Goal: Transaction & Acquisition: Purchase product/service

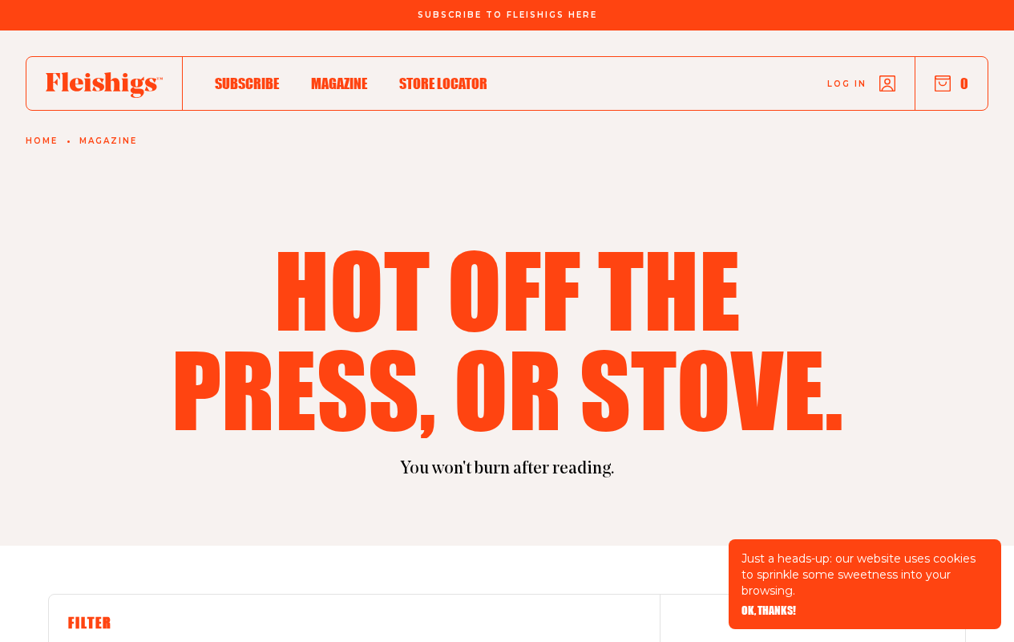
click at [768, 605] on span "OK, THANKS!" at bounding box center [769, 598] width 55 height 11
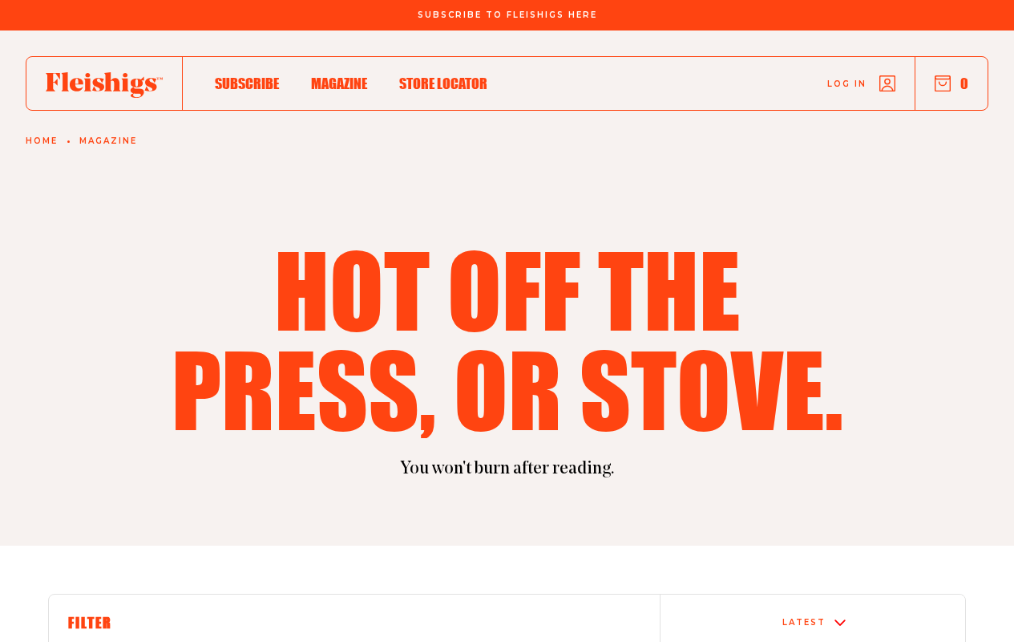
scroll to position [802, 0]
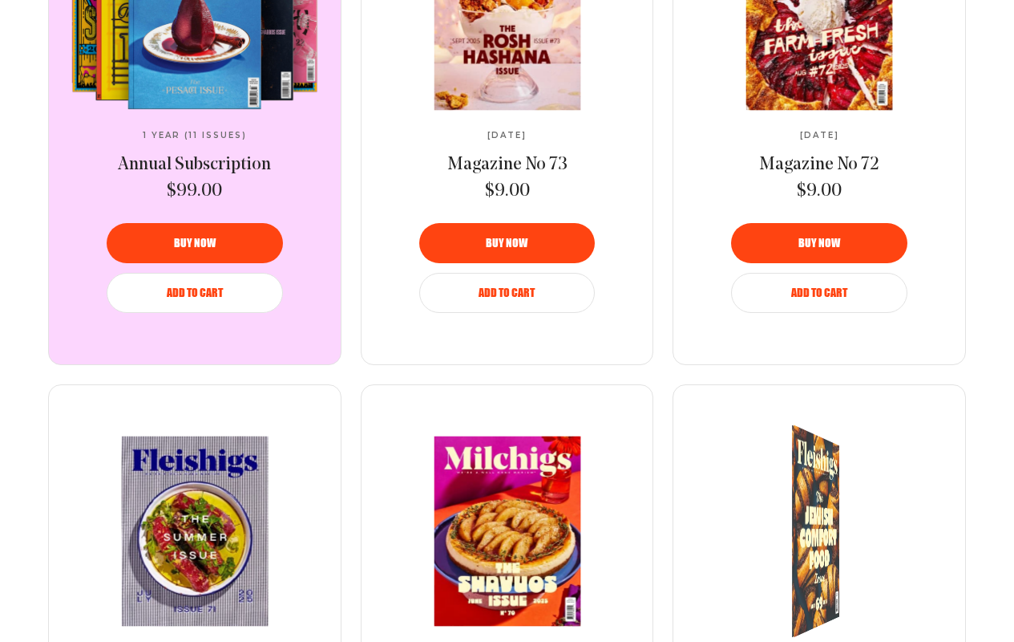
click at [820, 287] on span "Add to Cart" at bounding box center [819, 281] width 56 height 11
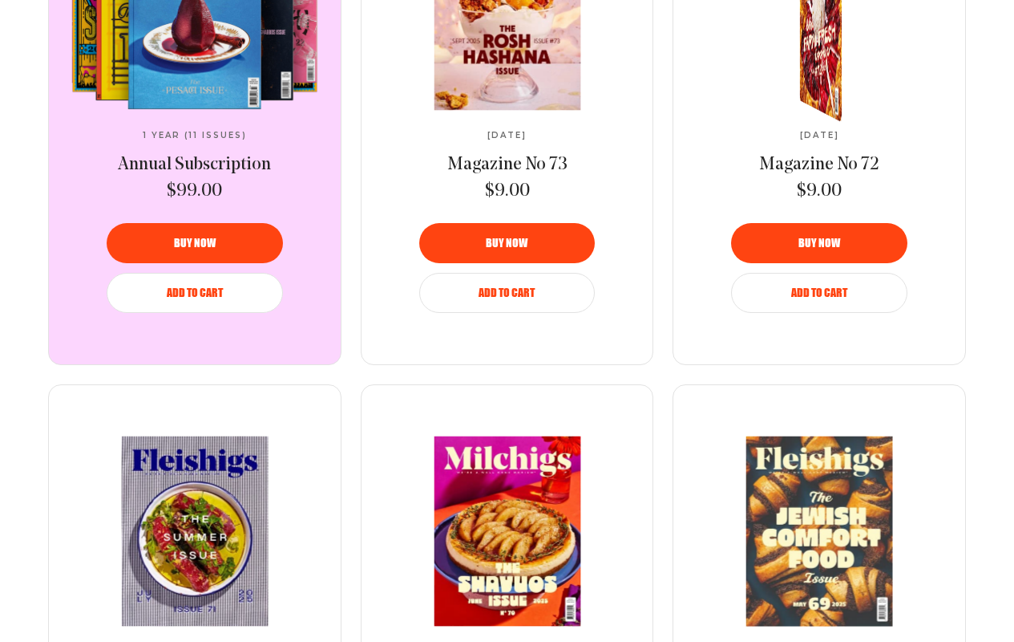
scroll to position [723, 0]
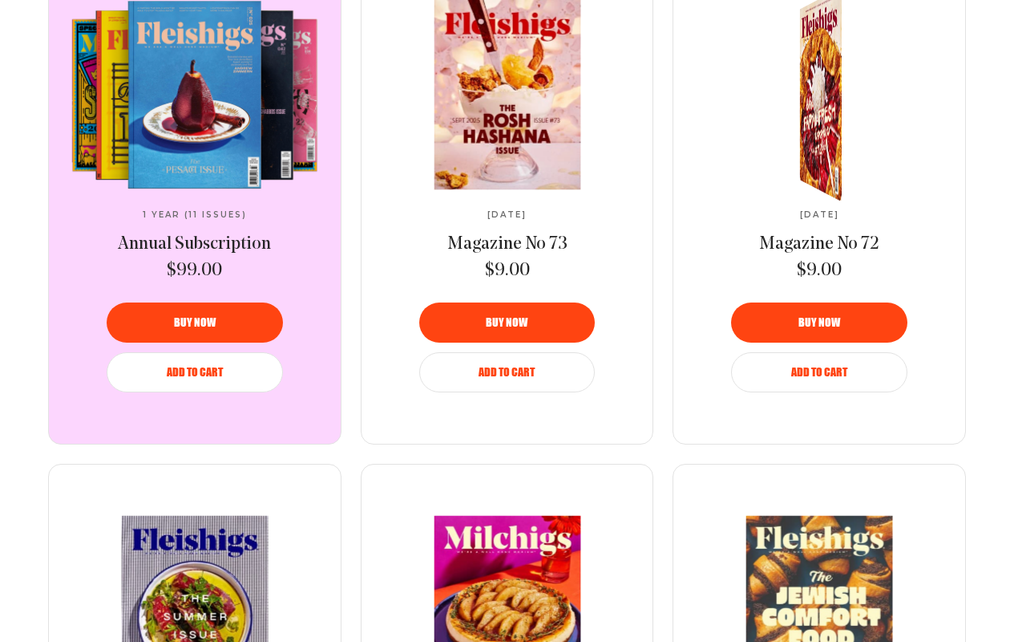
click at [507, 94] on img at bounding box center [507, 94] width 269 height 190
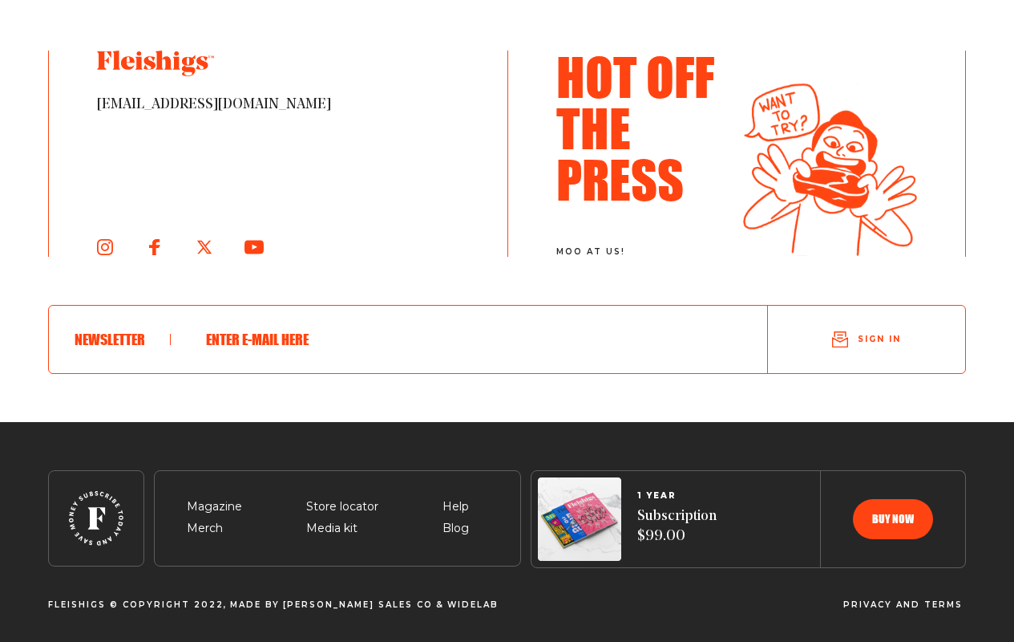
scroll to position [339, 0]
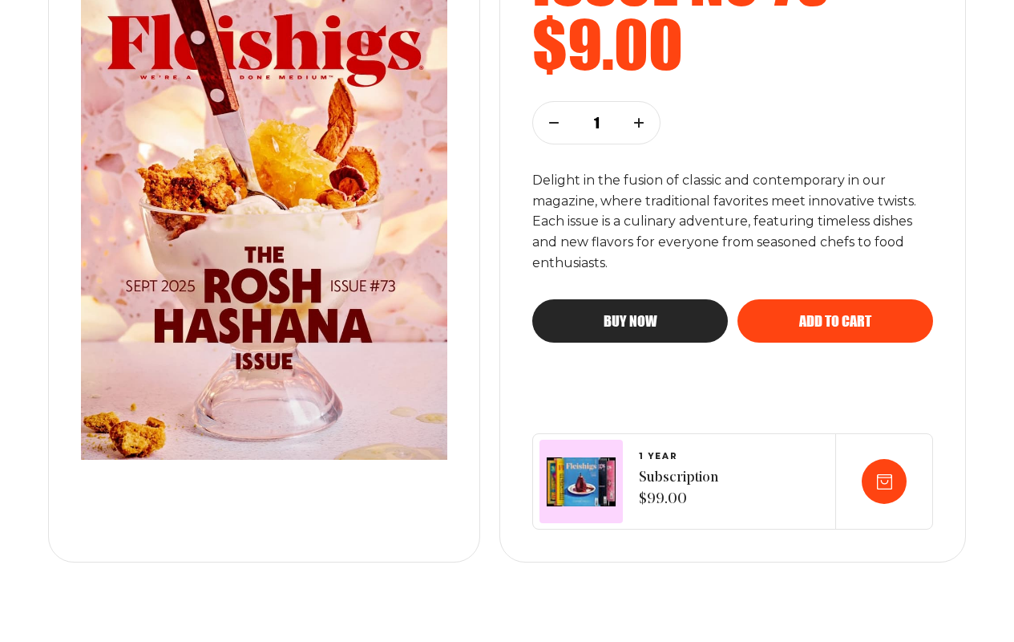
click at [836, 314] on span "Add to cart" at bounding box center [836, 306] width 72 height 14
